Goal: Information Seeking & Learning: Understand process/instructions

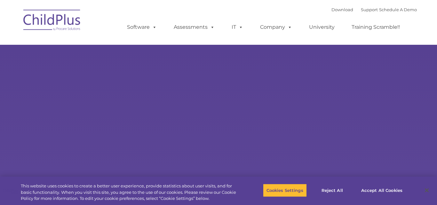
type input ""
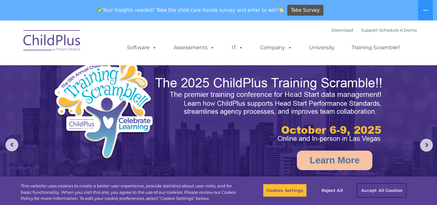
click at [379, 190] on button "Accept All Cookies" at bounding box center [381, 189] width 48 height 13
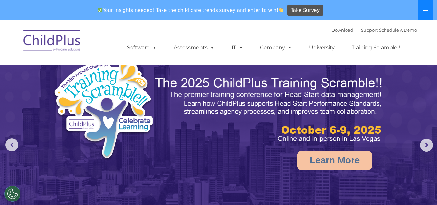
click at [424, 9] on icon at bounding box center [425, 10] width 5 height 5
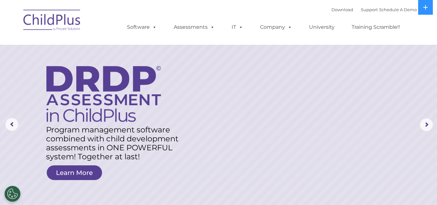
click at [49, 19] on img at bounding box center [52, 21] width 64 height 32
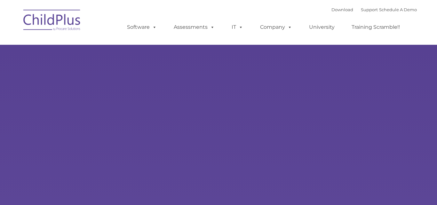
type input ""
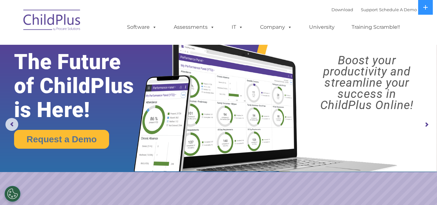
click at [54, 18] on img at bounding box center [52, 21] width 64 height 32
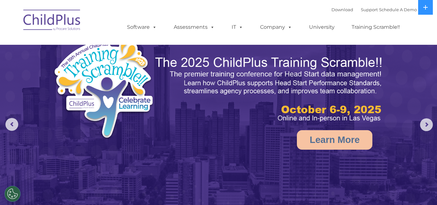
click at [269, 128] on img at bounding box center [218, 137] width 437 height 275
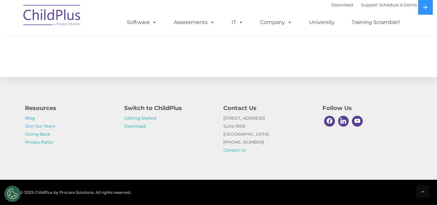
scroll to position [710, 0]
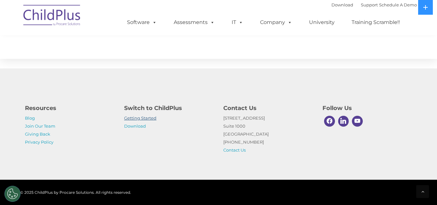
click at [147, 117] on link "Getting Started" at bounding box center [140, 117] width 32 height 5
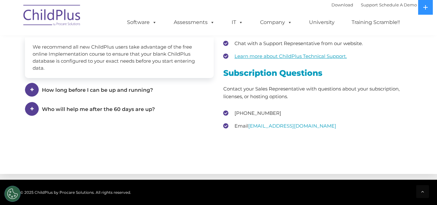
scroll to position [919, 0]
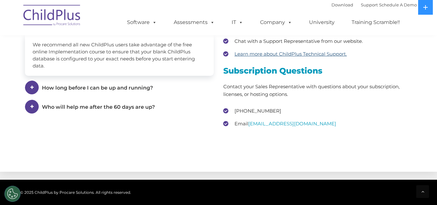
click at [273, 57] on u "Learn more about ChildPlus Technical Support." at bounding box center [290, 54] width 112 height 6
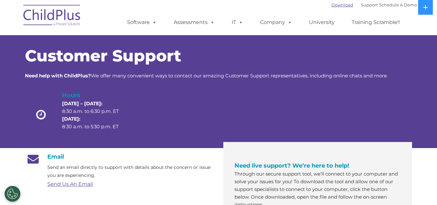
click at [332, 5] on link "Download" at bounding box center [342, 4] width 22 height 5
